Goal: Task Accomplishment & Management: Manage account settings

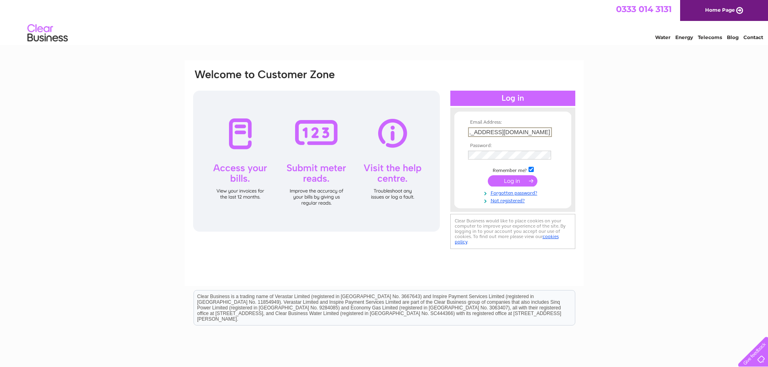
scroll to position [0, 27]
type input "accounts@kinrosselectricalservices.co.uk"
click at [531, 168] on input "checkbox" at bounding box center [531, 168] width 5 height 5
checkbox input "false"
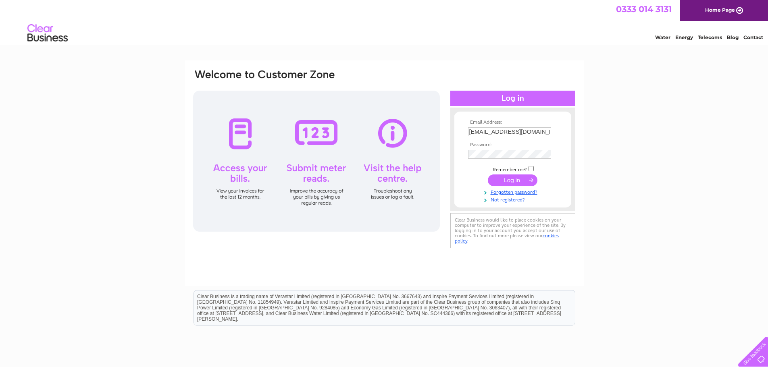
click at [521, 177] on input "submit" at bounding box center [513, 180] width 50 height 11
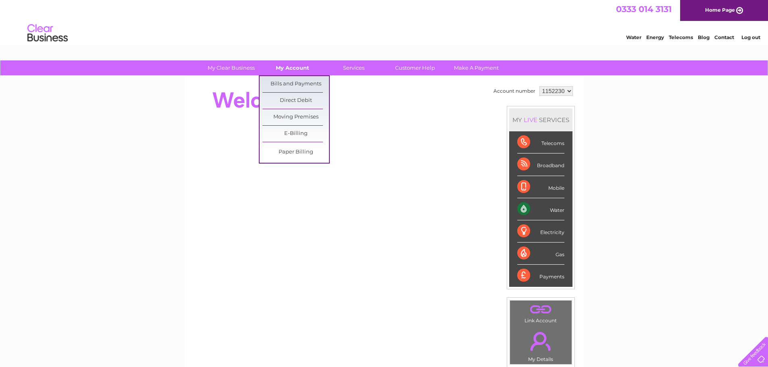
click at [295, 63] on link "My Account" at bounding box center [292, 67] width 67 height 15
click at [295, 80] on link "Bills and Payments" at bounding box center [295, 84] width 67 height 16
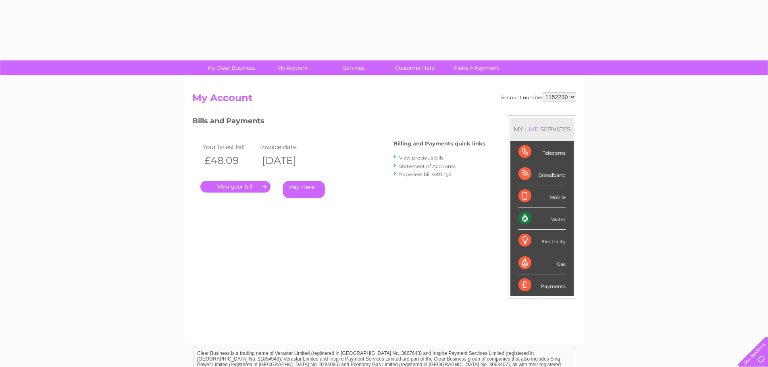
click at [248, 188] on link "." at bounding box center [235, 187] width 70 height 12
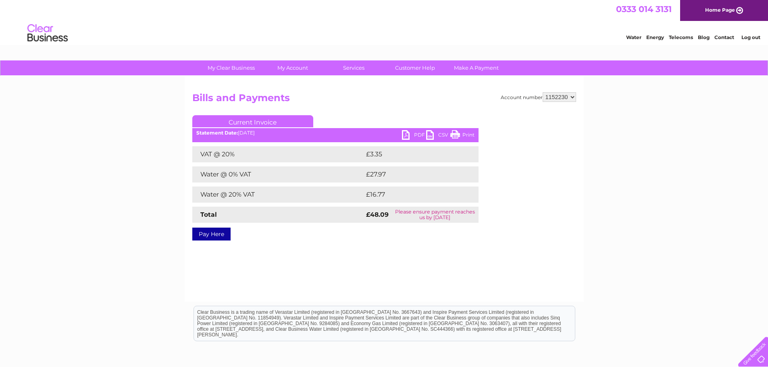
click at [409, 136] on link "PDF" at bounding box center [414, 136] width 24 height 12
click at [747, 39] on link "Log out" at bounding box center [750, 37] width 19 height 6
